Goal: Transaction & Acquisition: Purchase product/service

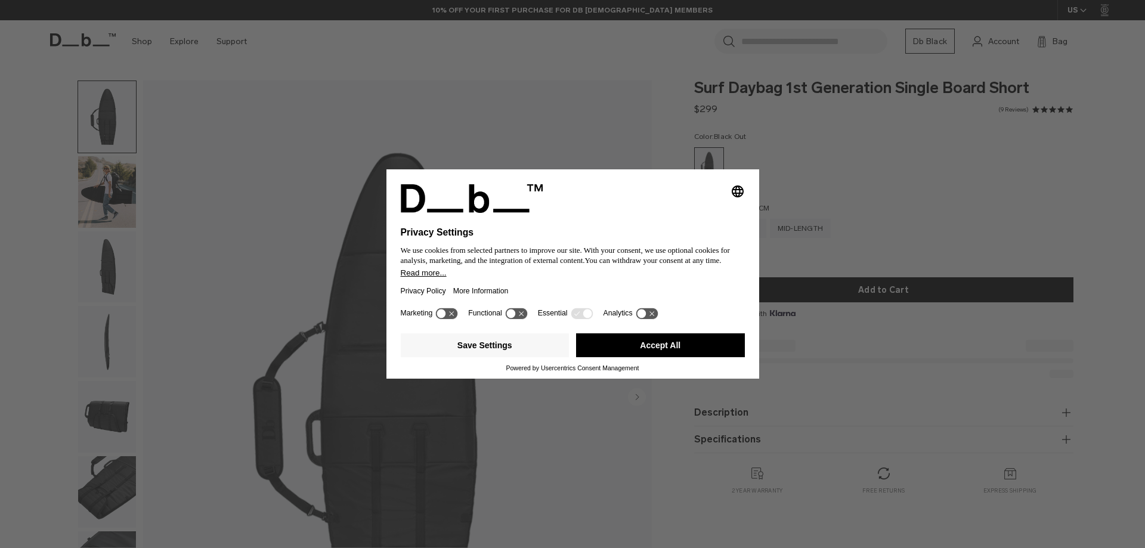
click at [621, 103] on div "Selecting an option will immediately change the language Privacy Settings We us…" at bounding box center [572, 274] width 1145 height 548
click at [463, 238] on div "Selecting an option will immediately change the language Privacy Settings We us…" at bounding box center [572, 274] width 1145 height 548
drag, startPoint x: 588, startPoint y: 315, endPoint x: 572, endPoint y: 314, distance: 16.1
click at [587, 315] on icon at bounding box center [586, 313] width 9 height 9
click at [630, 340] on button "Accept All" at bounding box center [660, 345] width 169 height 24
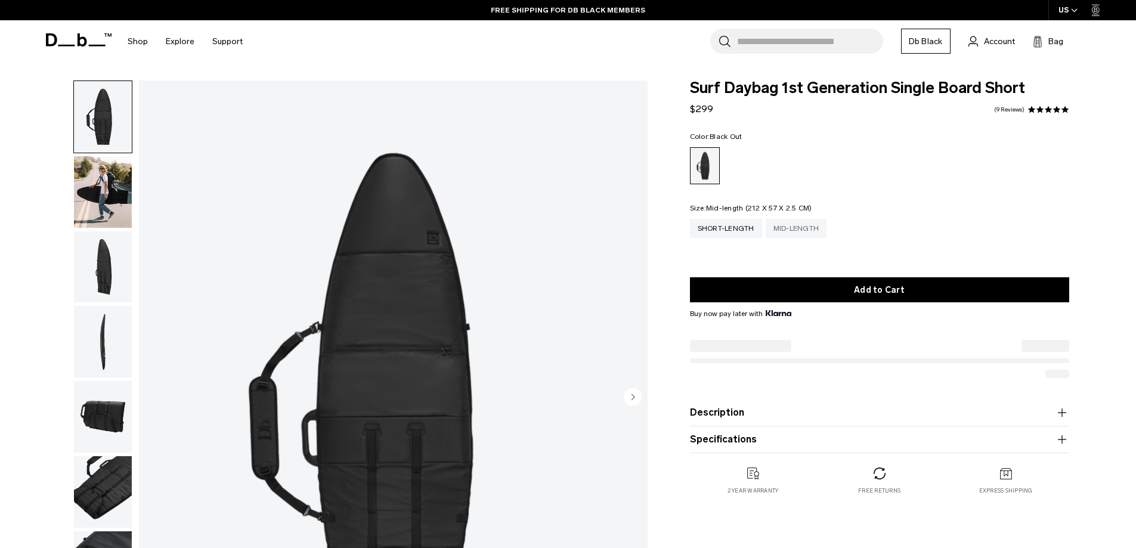
click at [798, 232] on div "Mid-length" at bounding box center [795, 228] width 61 height 19
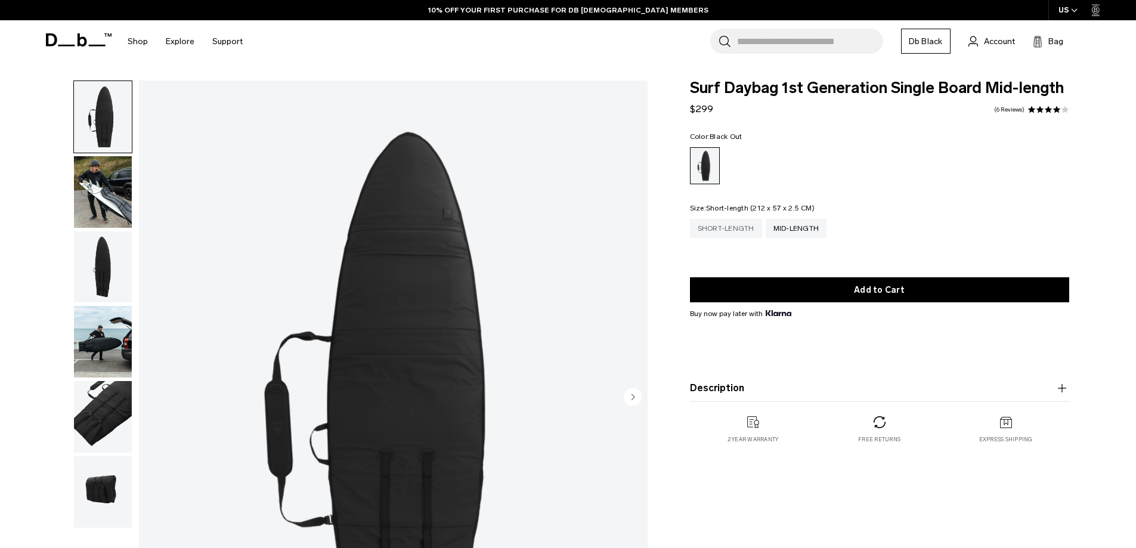
drag, startPoint x: 0, startPoint y: 0, endPoint x: 715, endPoint y: 227, distance: 750.6
click at [715, 227] on div "Short-length" at bounding box center [726, 228] width 72 height 19
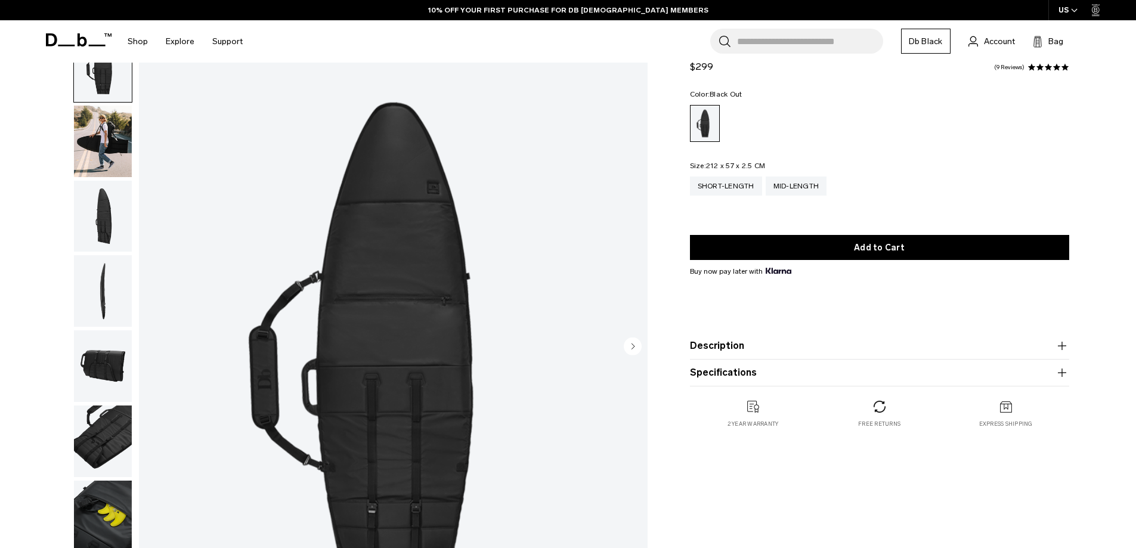
scroll to position [119, 0]
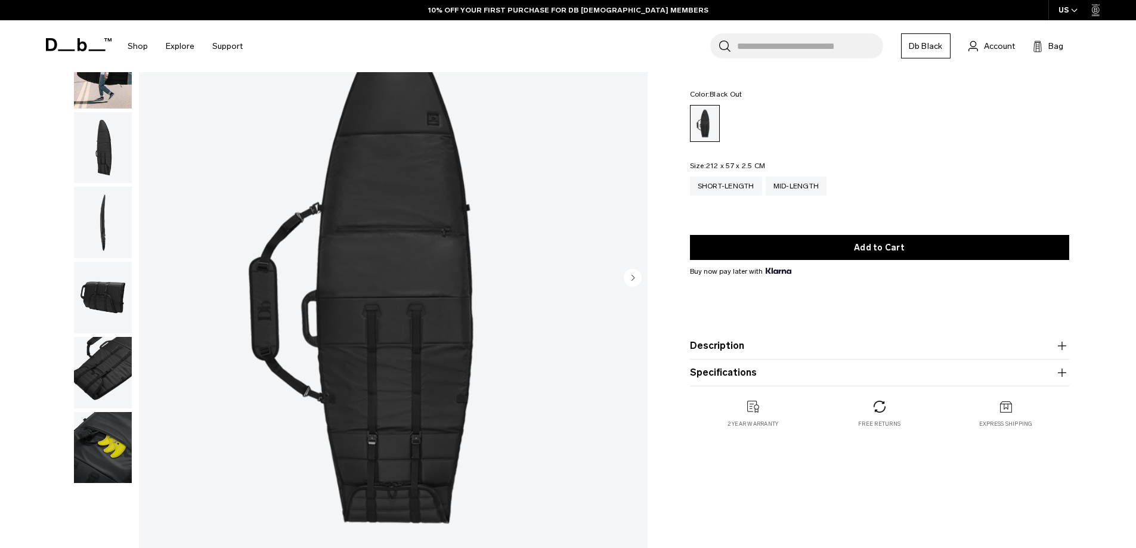
click at [106, 138] on img "button" at bounding box center [103, 148] width 58 height 72
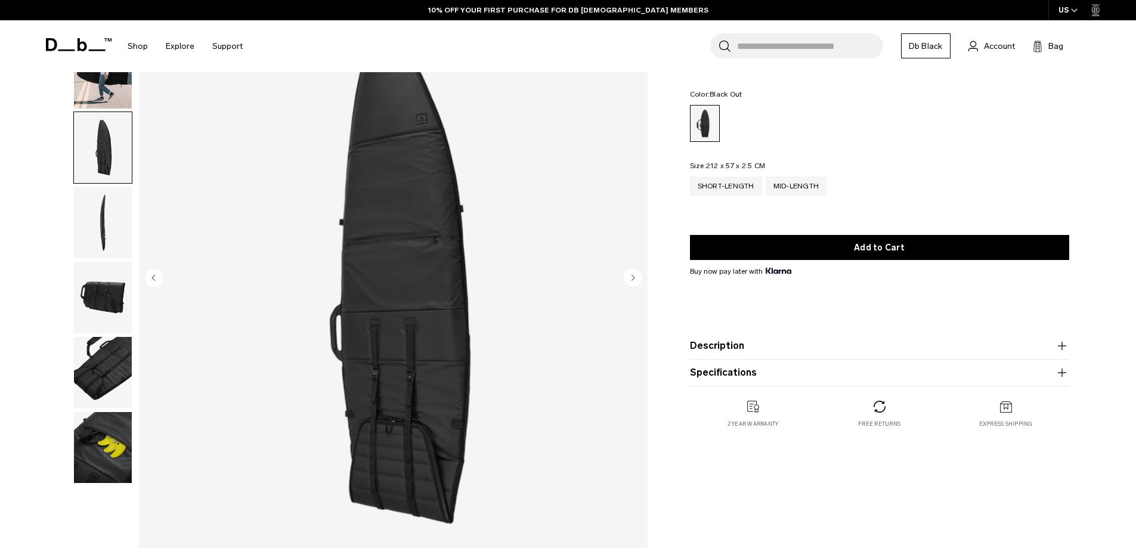
click at [89, 226] on img "button" at bounding box center [103, 223] width 58 height 72
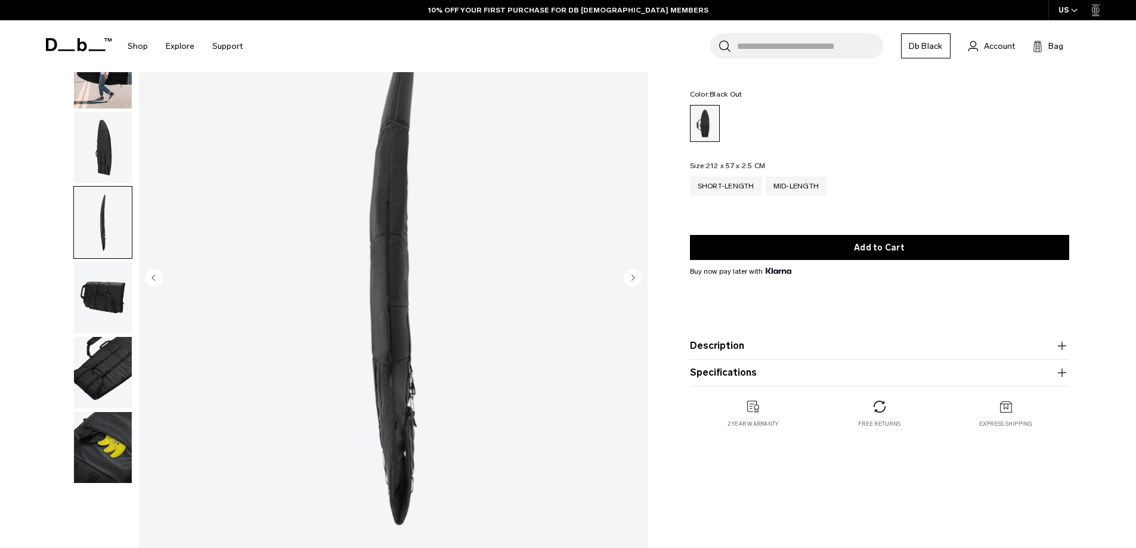
click at [77, 300] on img "button" at bounding box center [103, 298] width 58 height 72
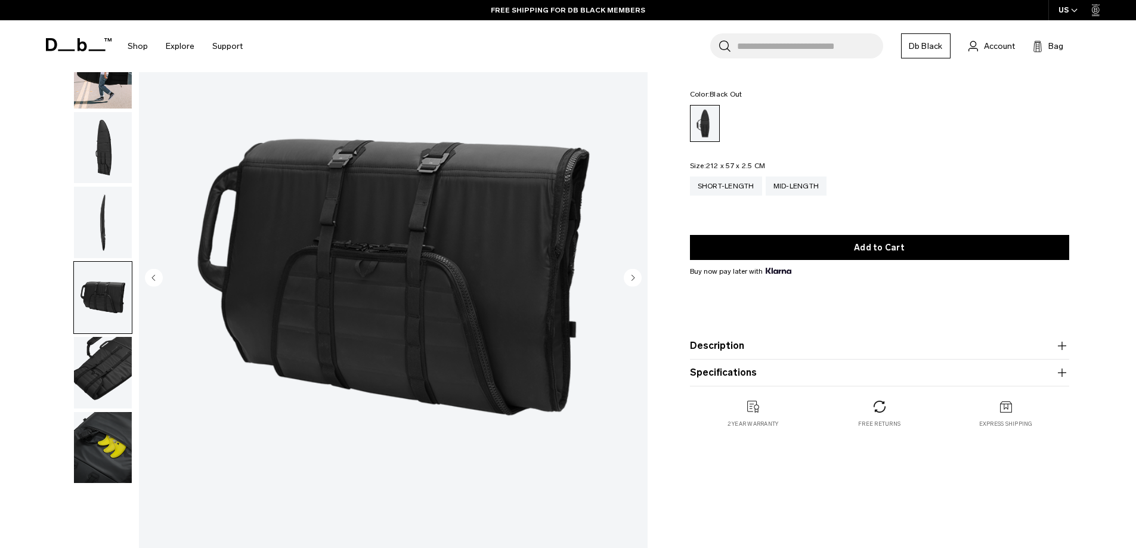
click at [100, 350] on img "button" at bounding box center [103, 373] width 58 height 72
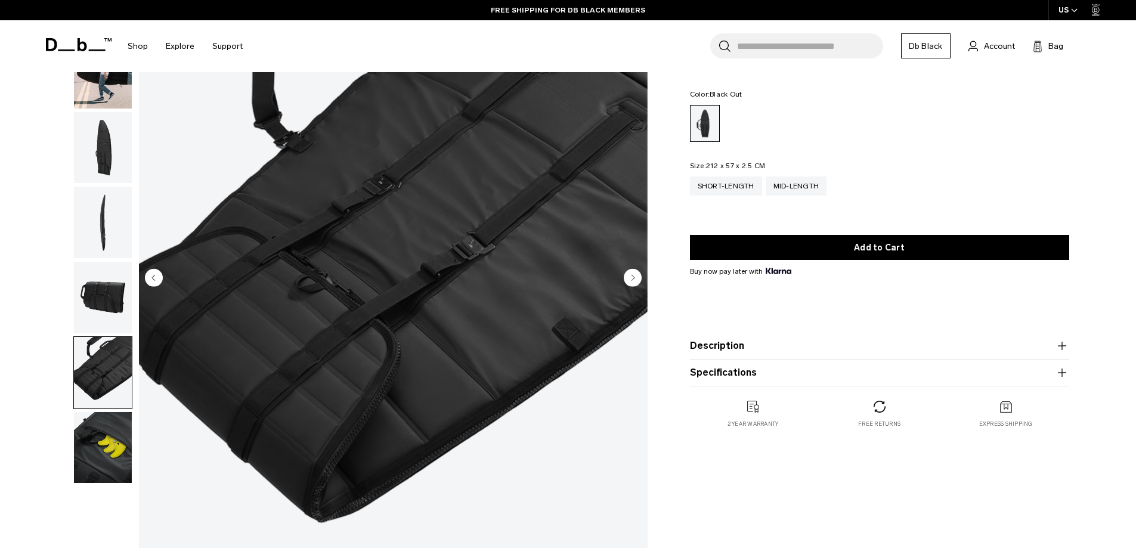
click at [116, 296] on img "button" at bounding box center [103, 298] width 58 height 72
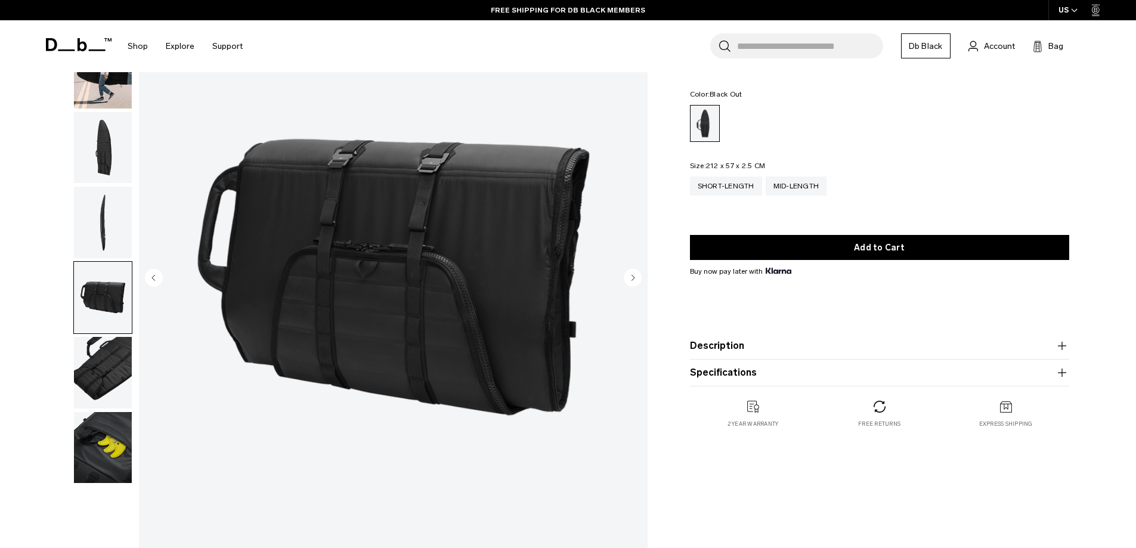
click at [112, 242] on img "button" at bounding box center [103, 223] width 58 height 72
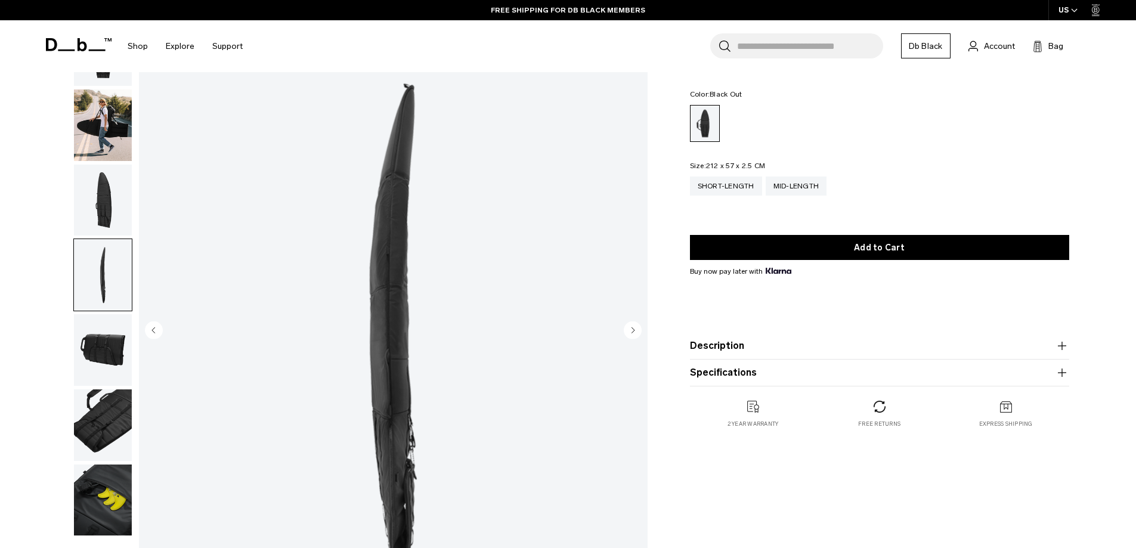
scroll to position [0, 0]
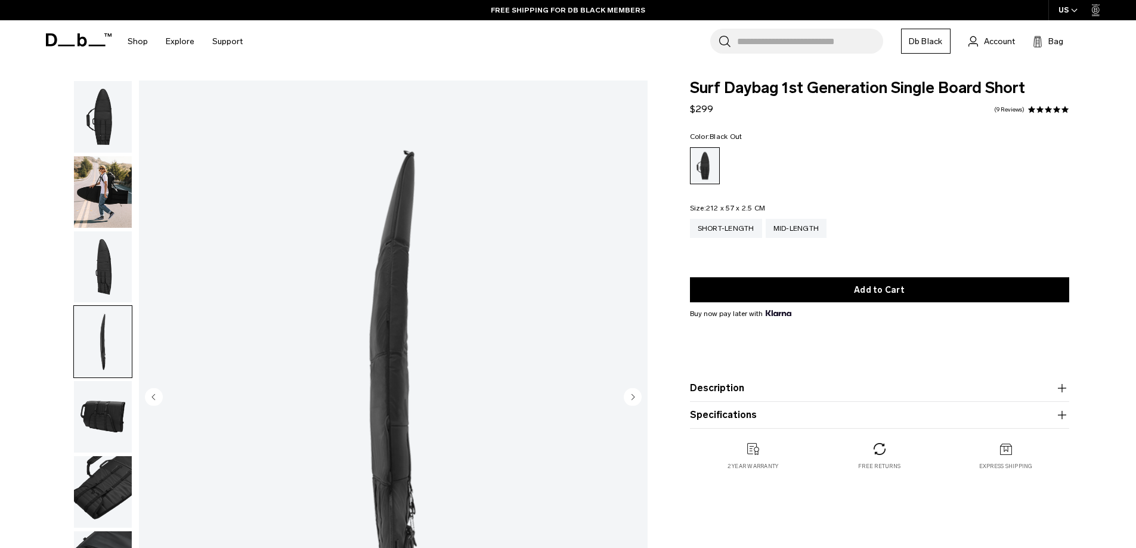
click at [98, 189] on img "button" at bounding box center [103, 192] width 58 height 72
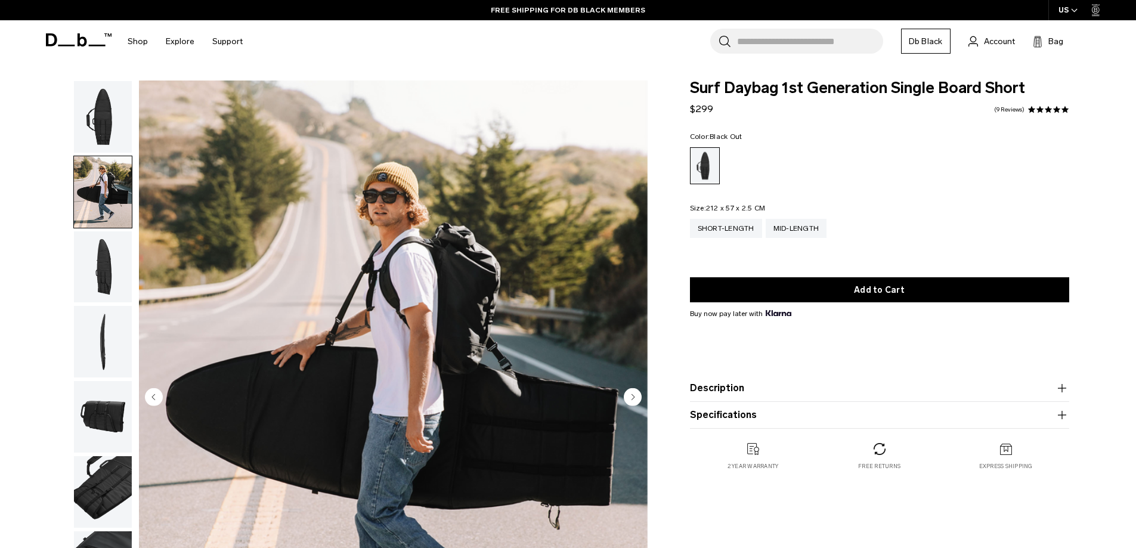
click at [110, 113] on img "button" at bounding box center [103, 117] width 58 height 72
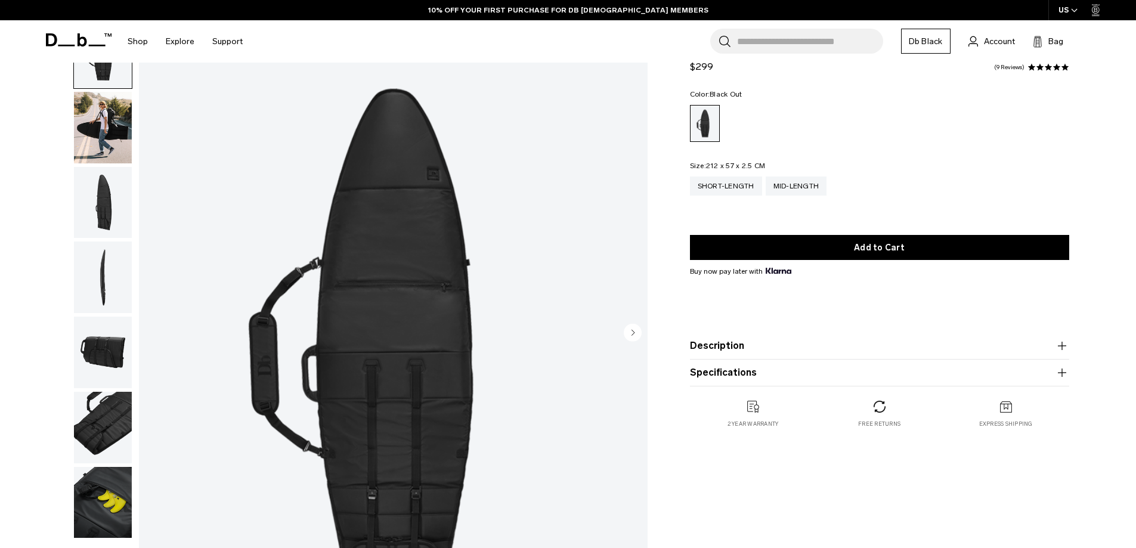
scroll to position [60, 0]
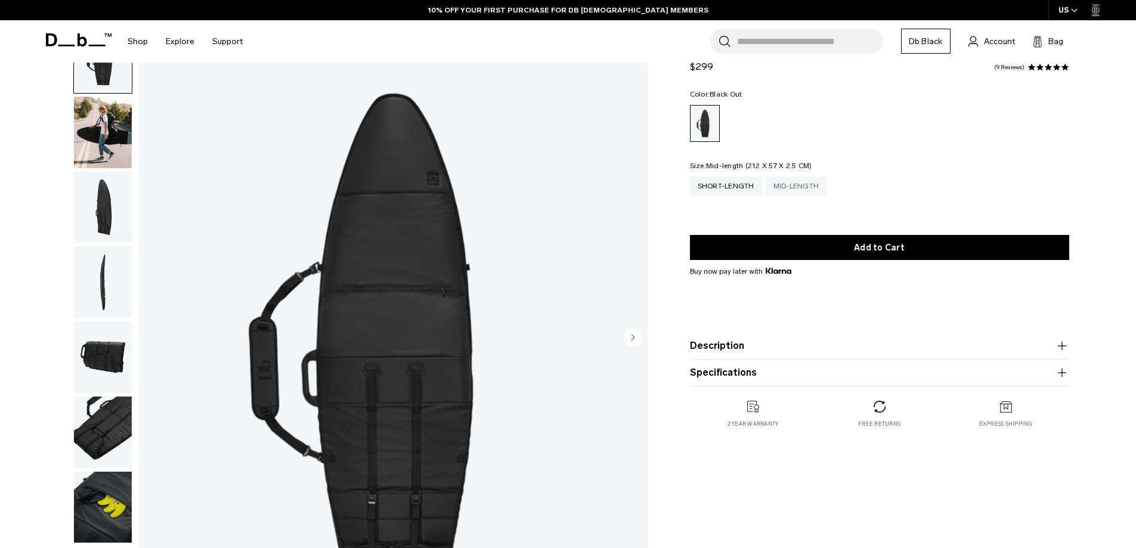
click at [783, 185] on div "Mid-length" at bounding box center [795, 185] width 61 height 19
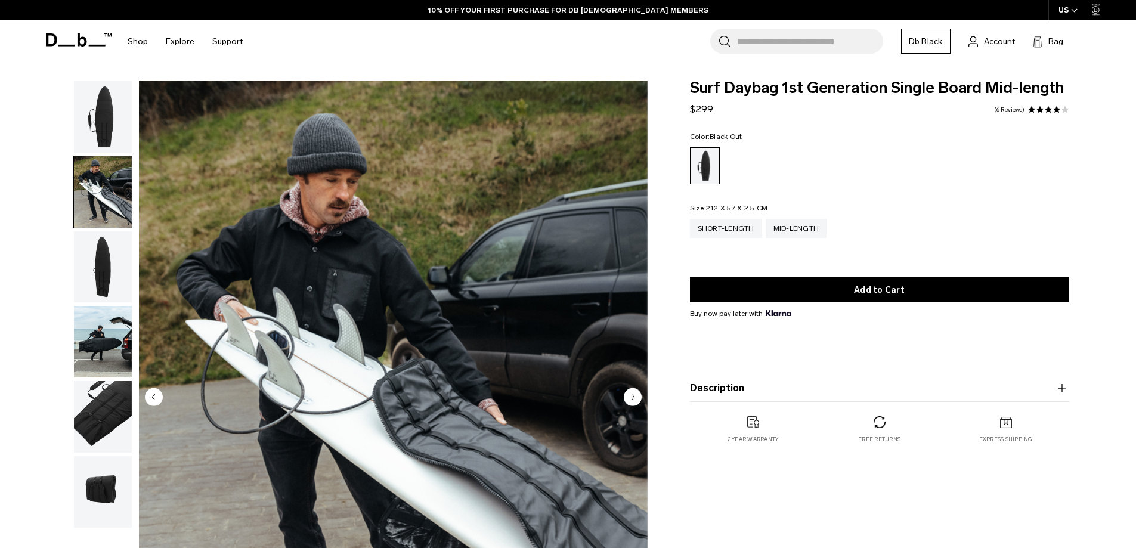
scroll to position [179, 0]
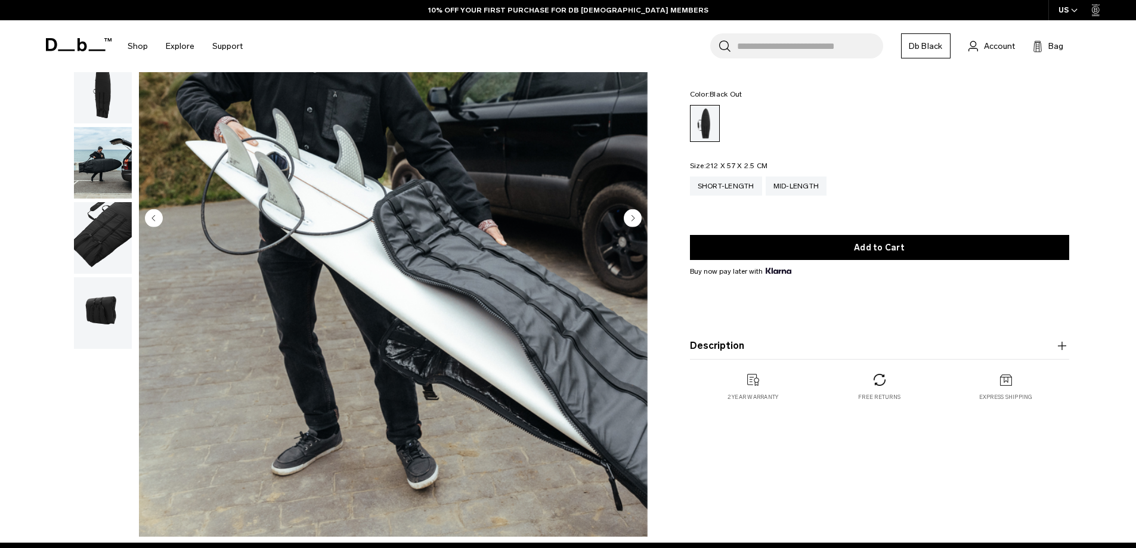
click at [100, 234] on img "button" at bounding box center [103, 238] width 58 height 72
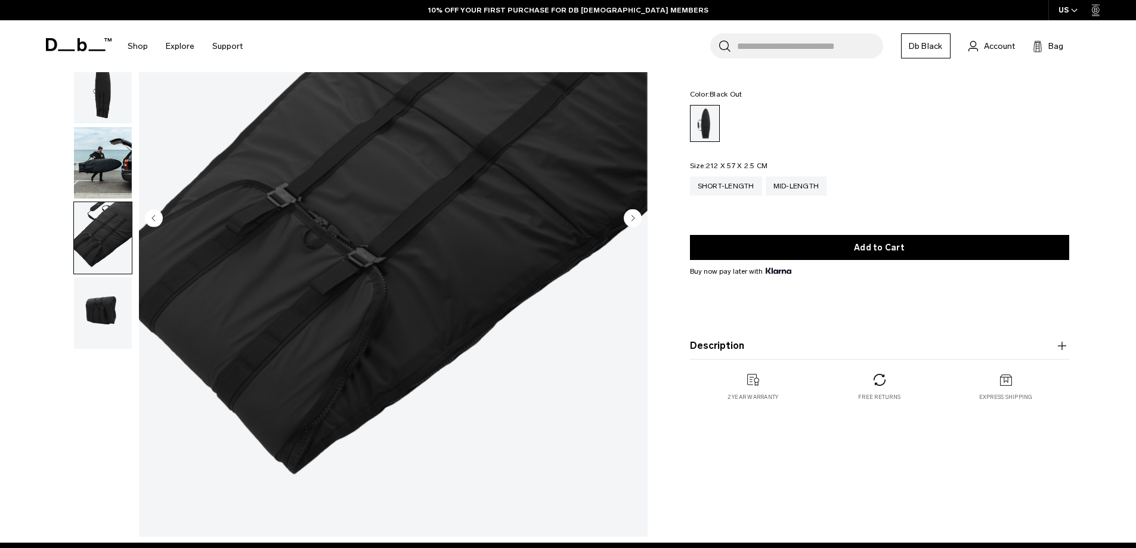
click at [98, 162] on img "button" at bounding box center [103, 163] width 58 height 72
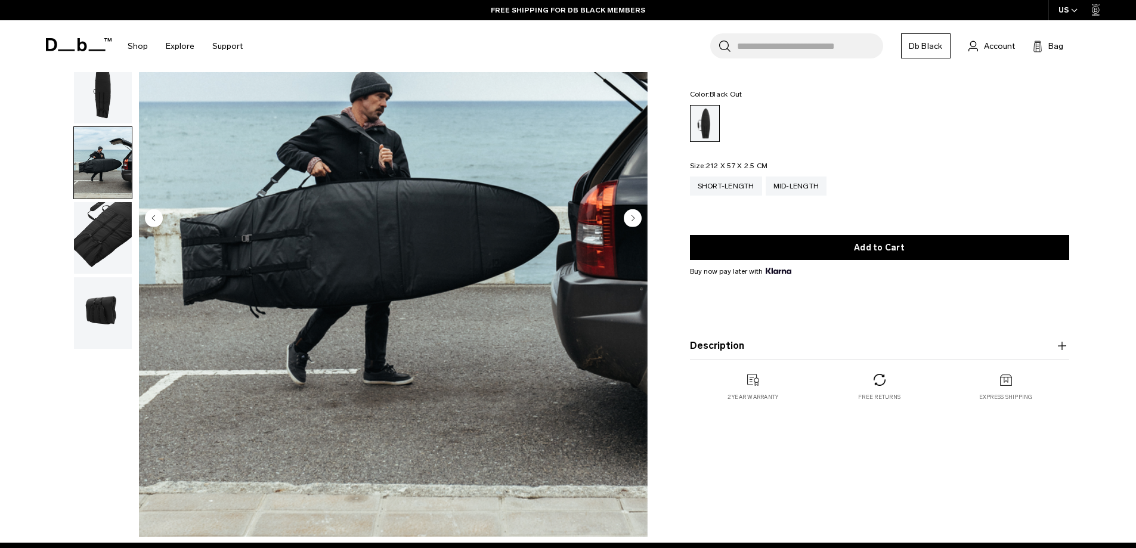
click at [627, 221] on circle "Next slide" at bounding box center [633, 218] width 18 height 18
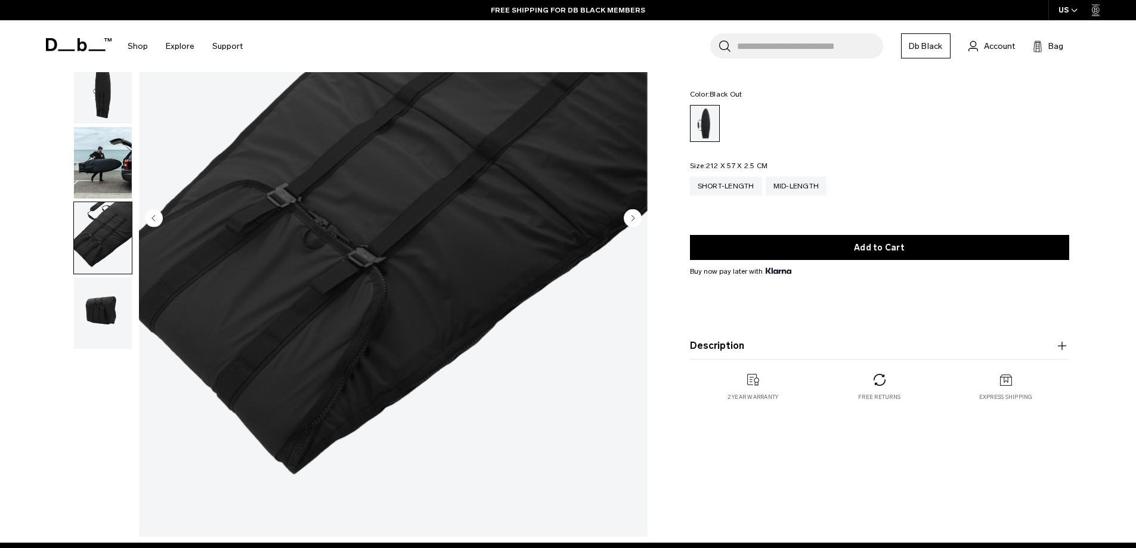
click at [627, 221] on circle "Next slide" at bounding box center [633, 218] width 18 height 18
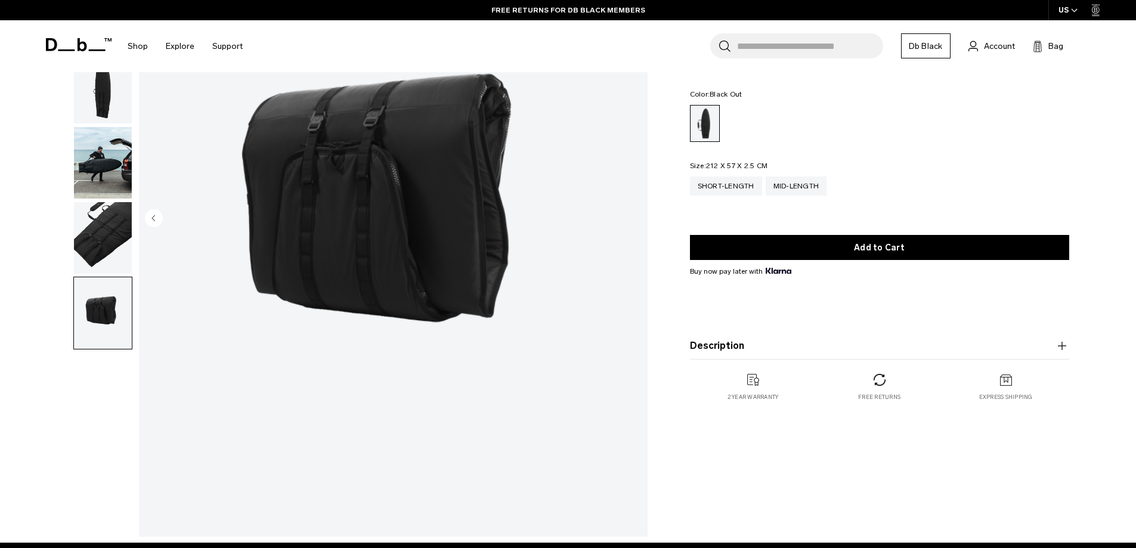
click at [107, 118] on img "button" at bounding box center [103, 88] width 58 height 72
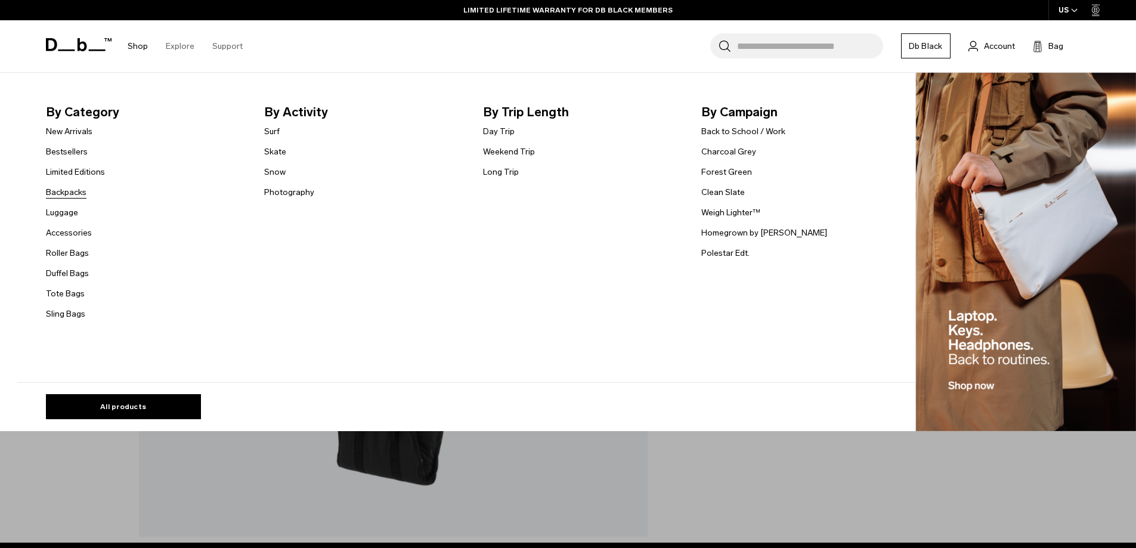
click at [72, 197] on link "Backpacks" at bounding box center [66, 192] width 41 height 13
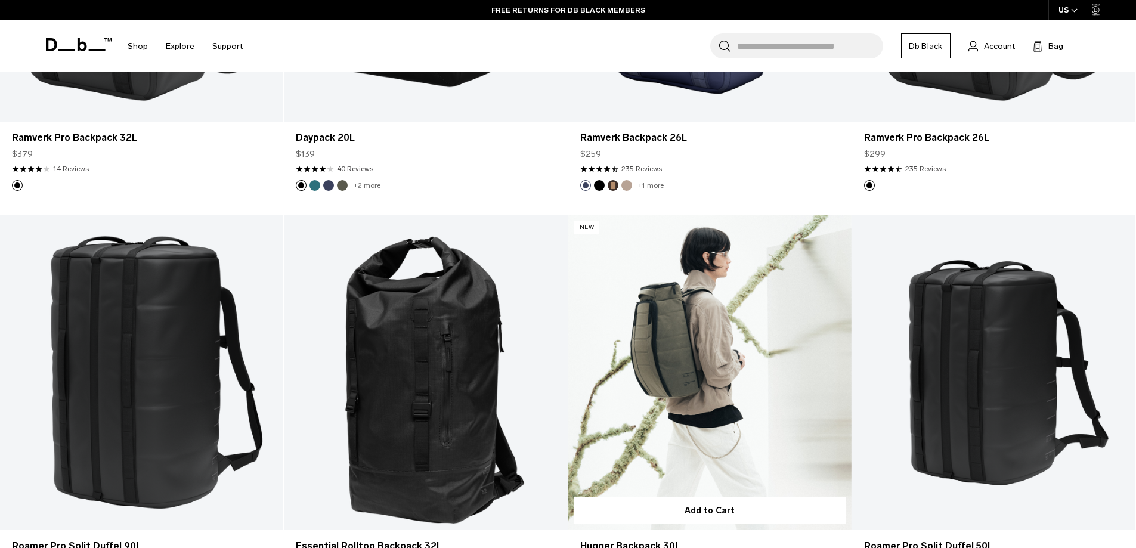
scroll to position [1848, 0]
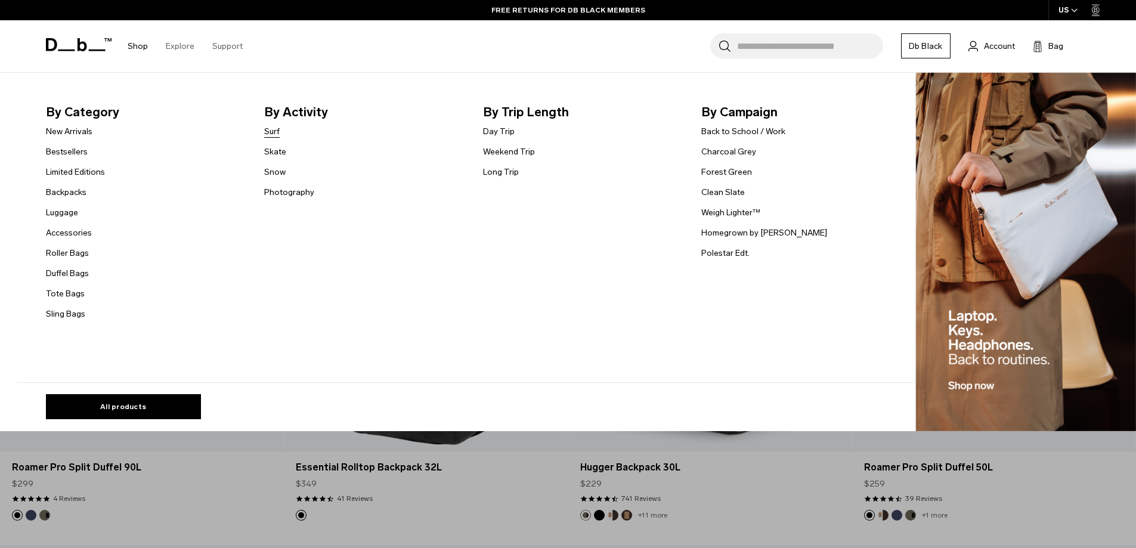
click at [275, 126] on link "Surf" at bounding box center [271, 131] width 15 height 13
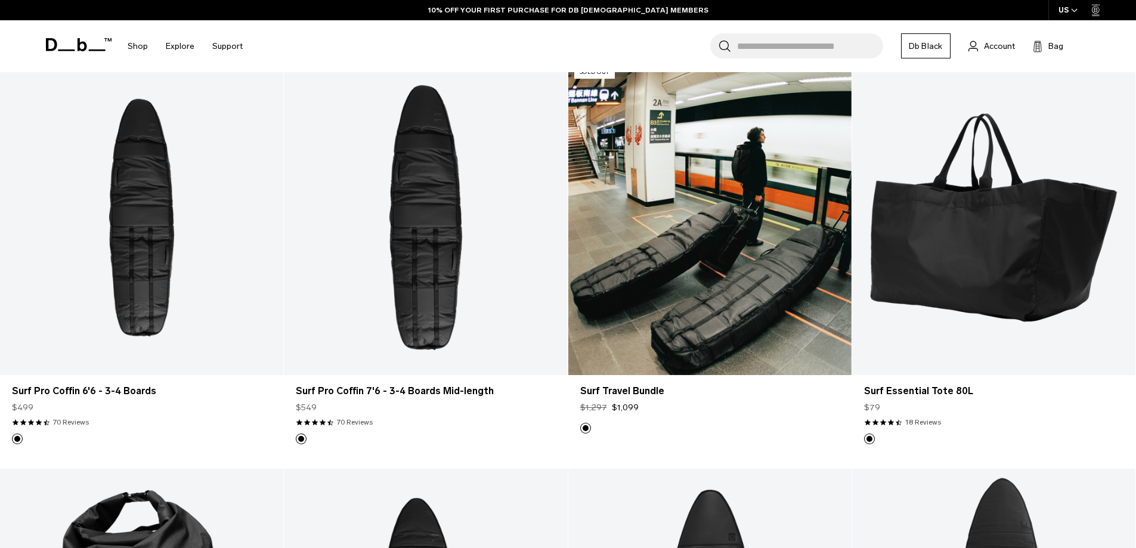
scroll to position [298, 0]
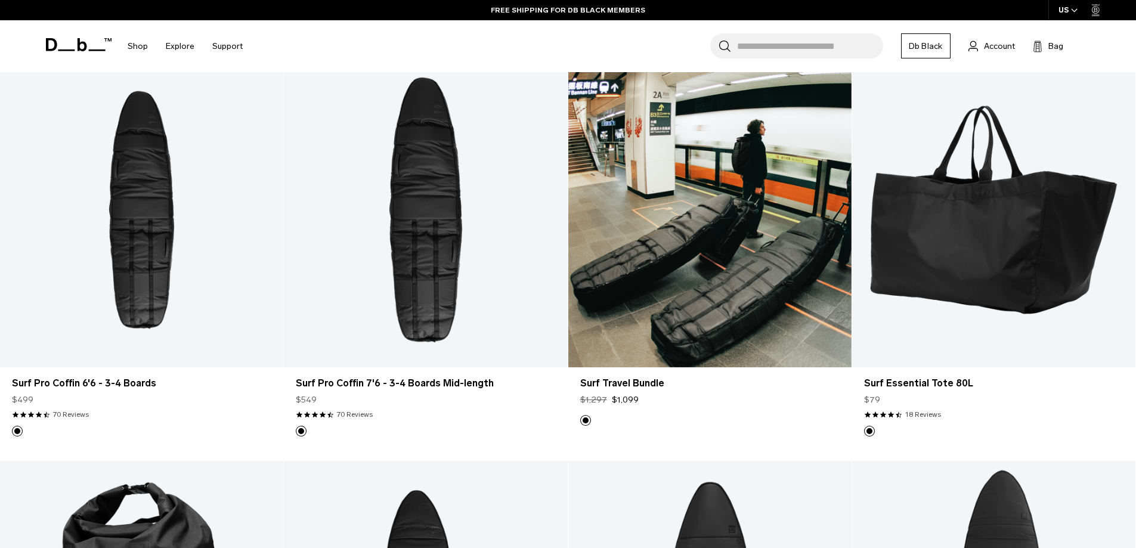
click at [703, 327] on link "Surf Travel Bundle" at bounding box center [709, 209] width 283 height 315
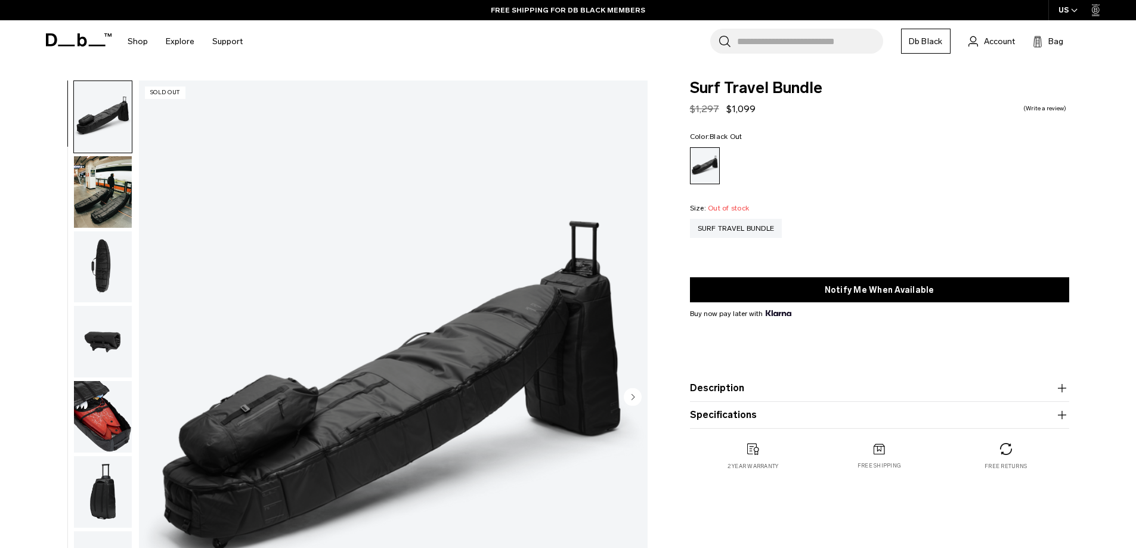
click at [107, 217] on img "button" at bounding box center [103, 192] width 58 height 72
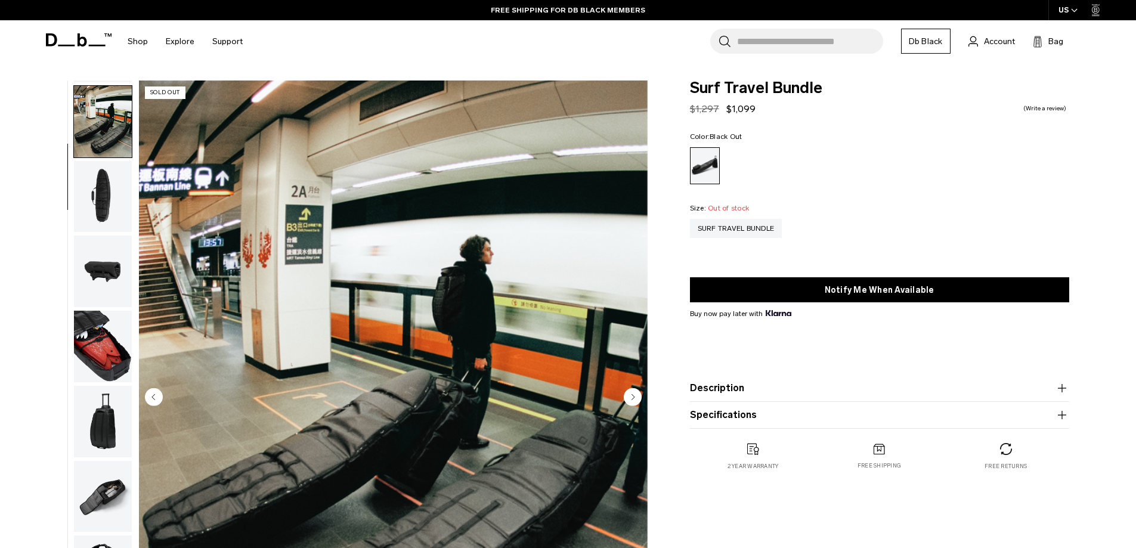
scroll to position [75, 0]
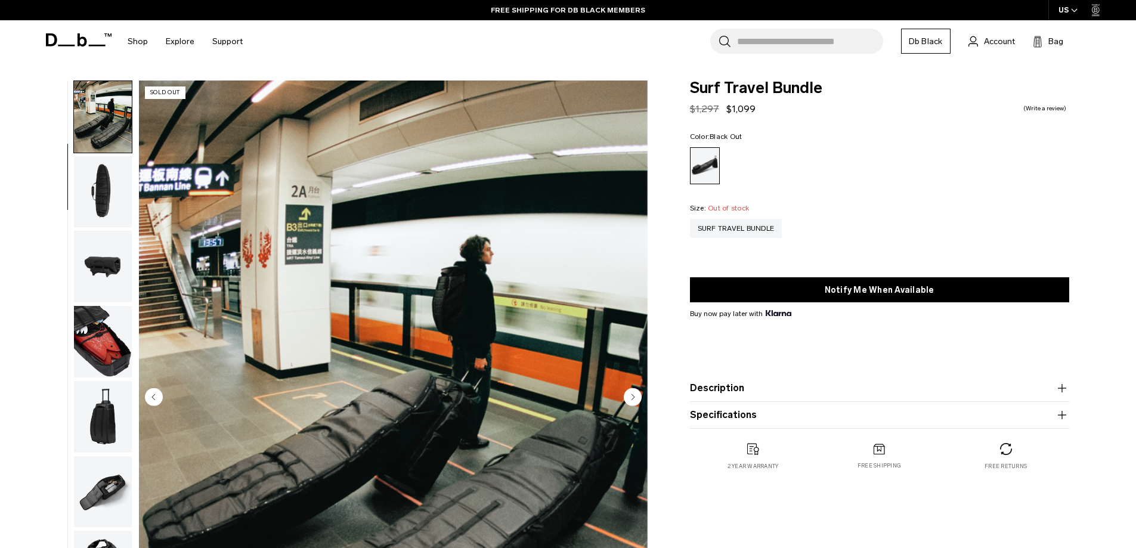
click at [110, 262] on img "button" at bounding box center [103, 267] width 58 height 72
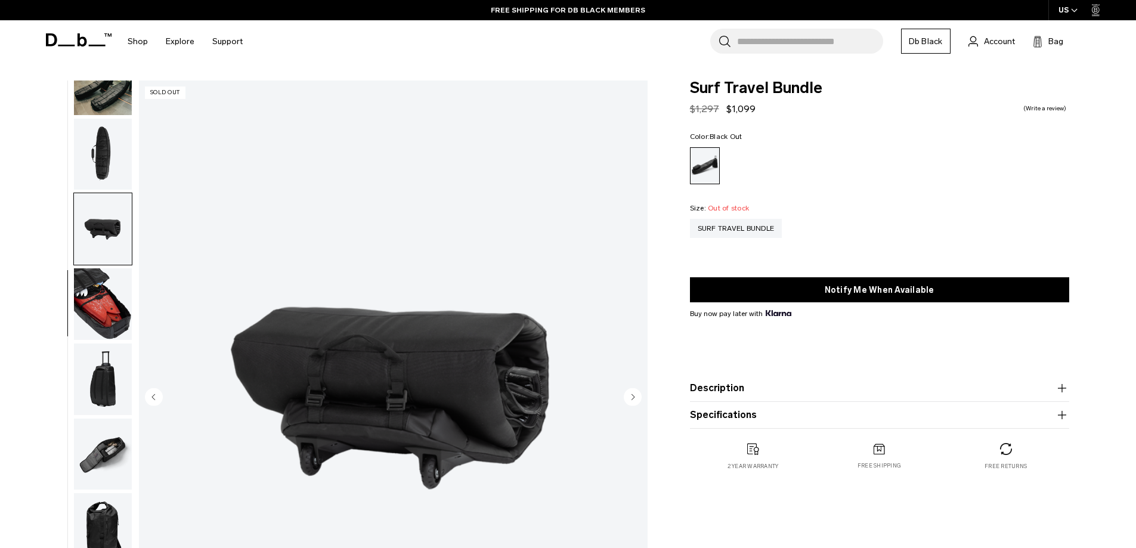
click at [94, 300] on img "button" at bounding box center [103, 304] width 58 height 72
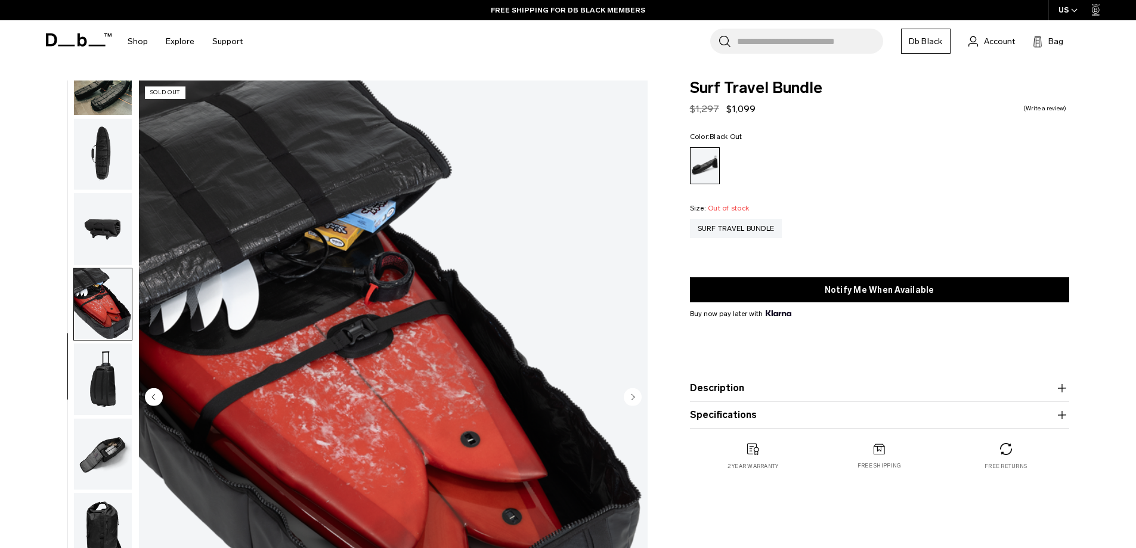
scroll to position [60, 0]
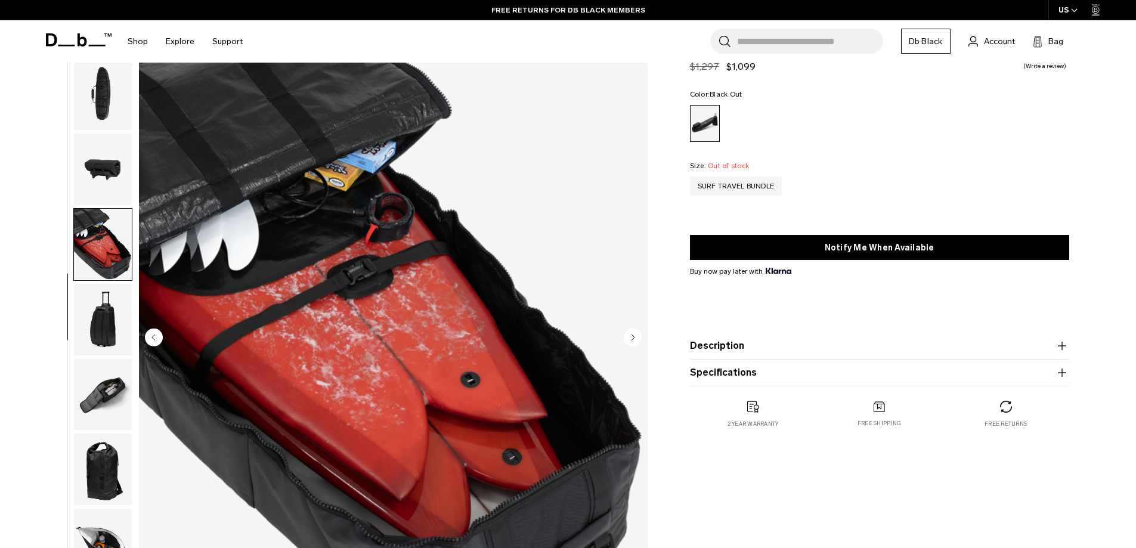
click at [99, 340] on img "button" at bounding box center [103, 320] width 58 height 72
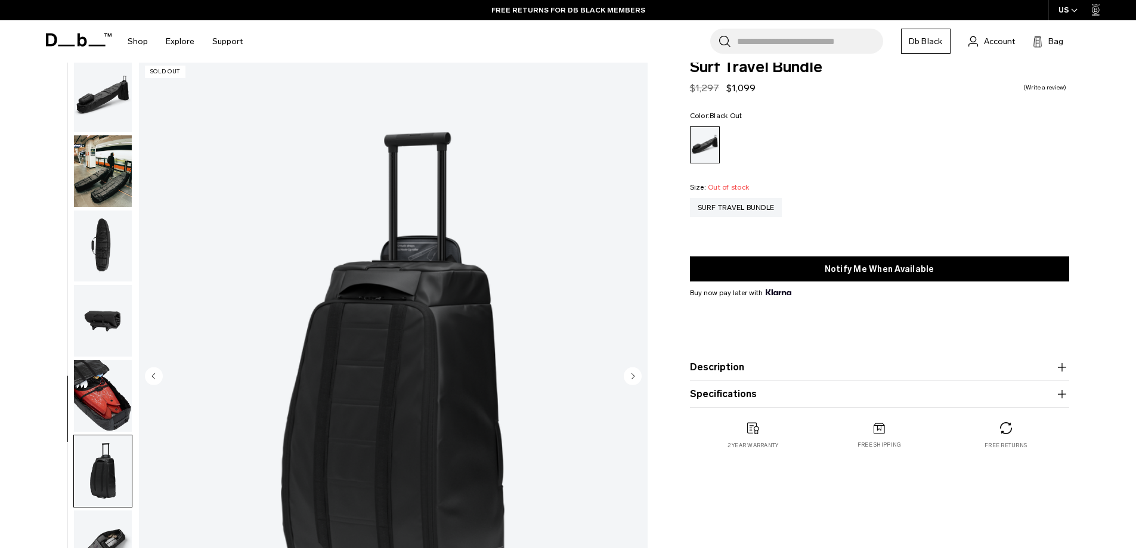
scroll to position [0, 0]
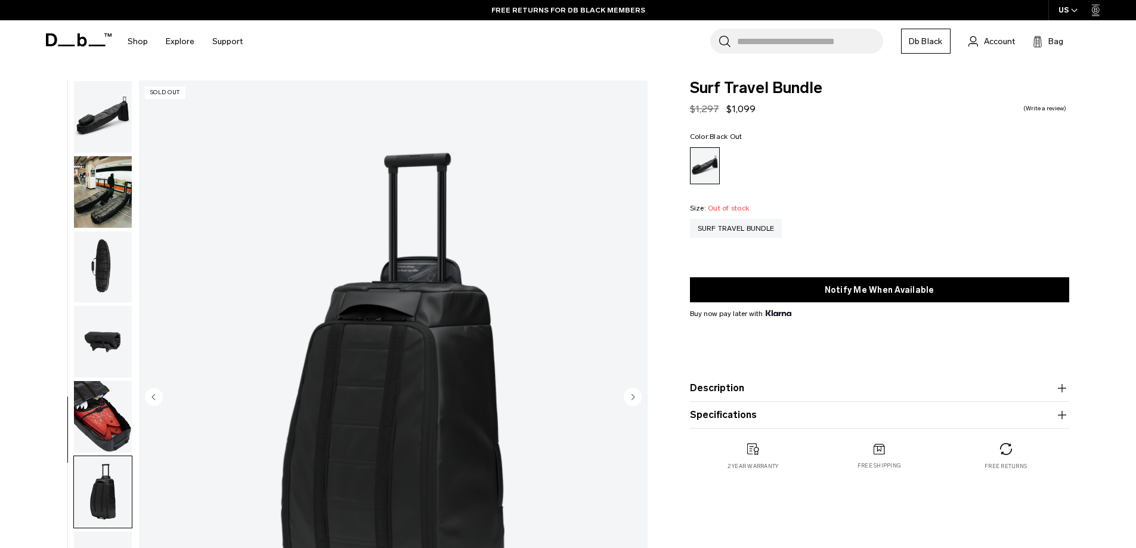
click at [111, 187] on img "button" at bounding box center [103, 192] width 58 height 72
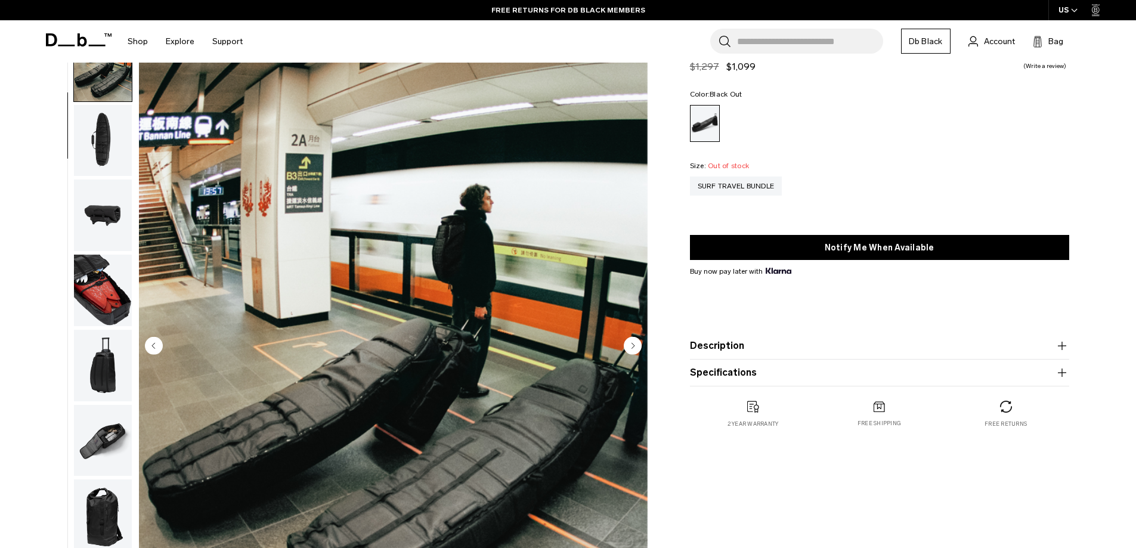
scroll to position [119, 0]
